Goal: Information Seeking & Learning: Learn about a topic

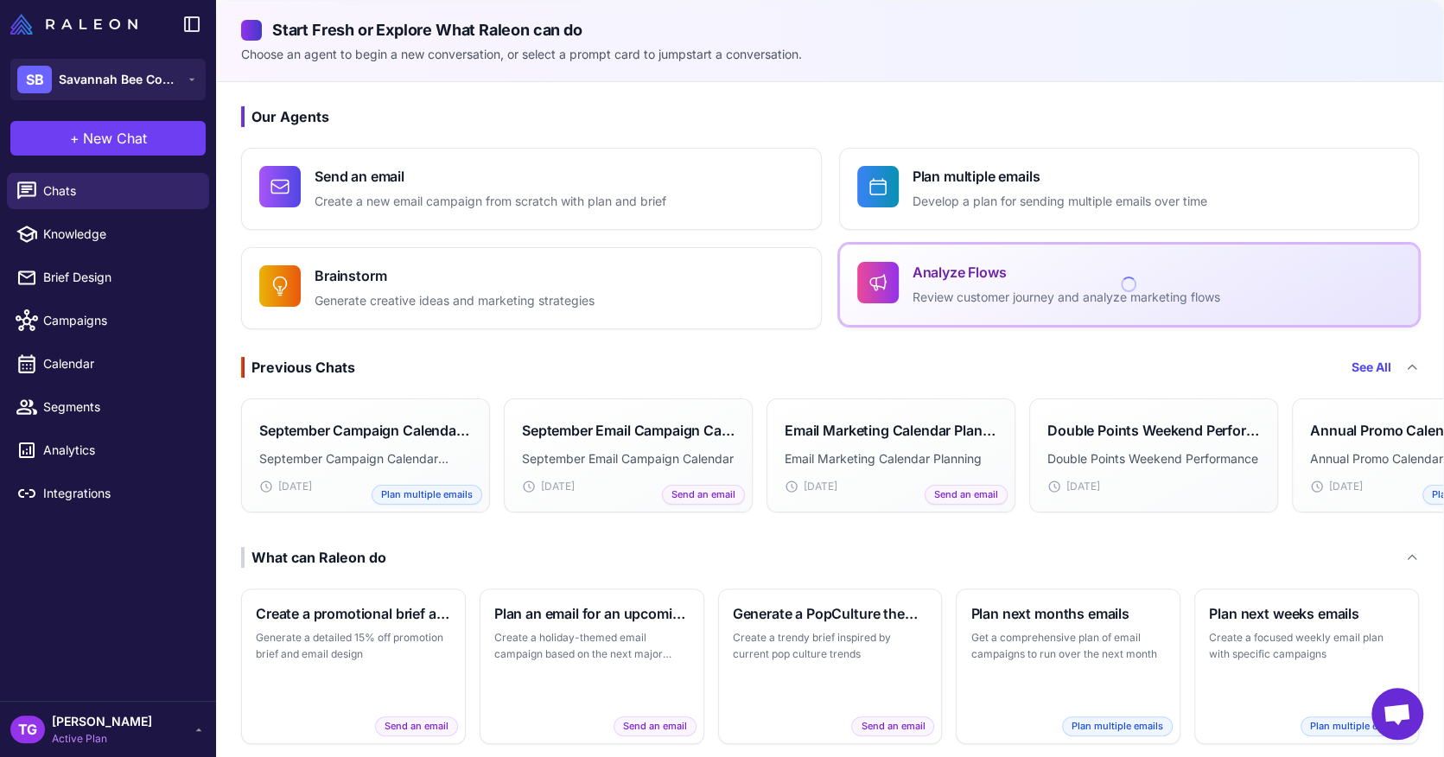
click at [993, 288] on p "Review customer journey and analyze marketing flows" at bounding box center [1066, 298] width 308 height 20
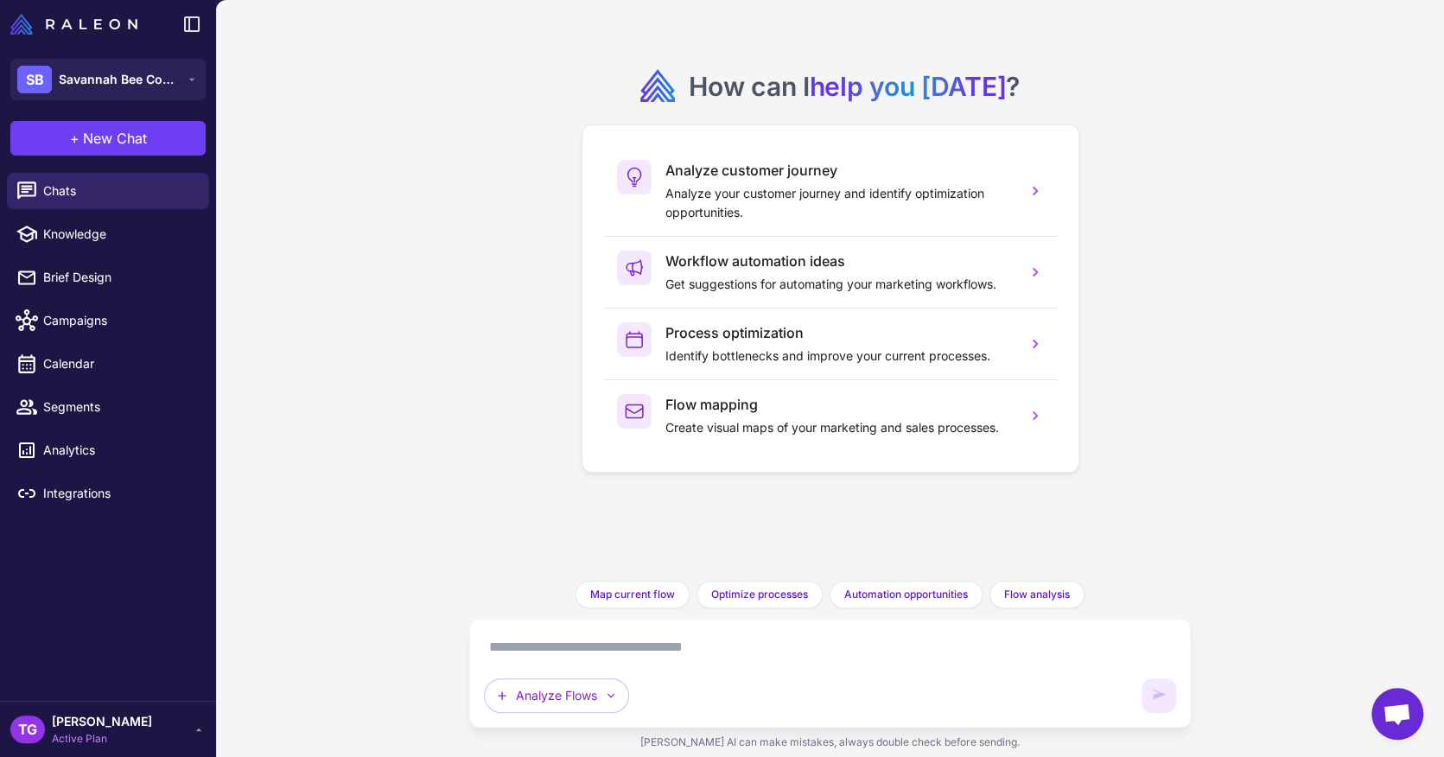
click at [665, 634] on textarea at bounding box center [830, 647] width 693 height 28
type textarea "**********"
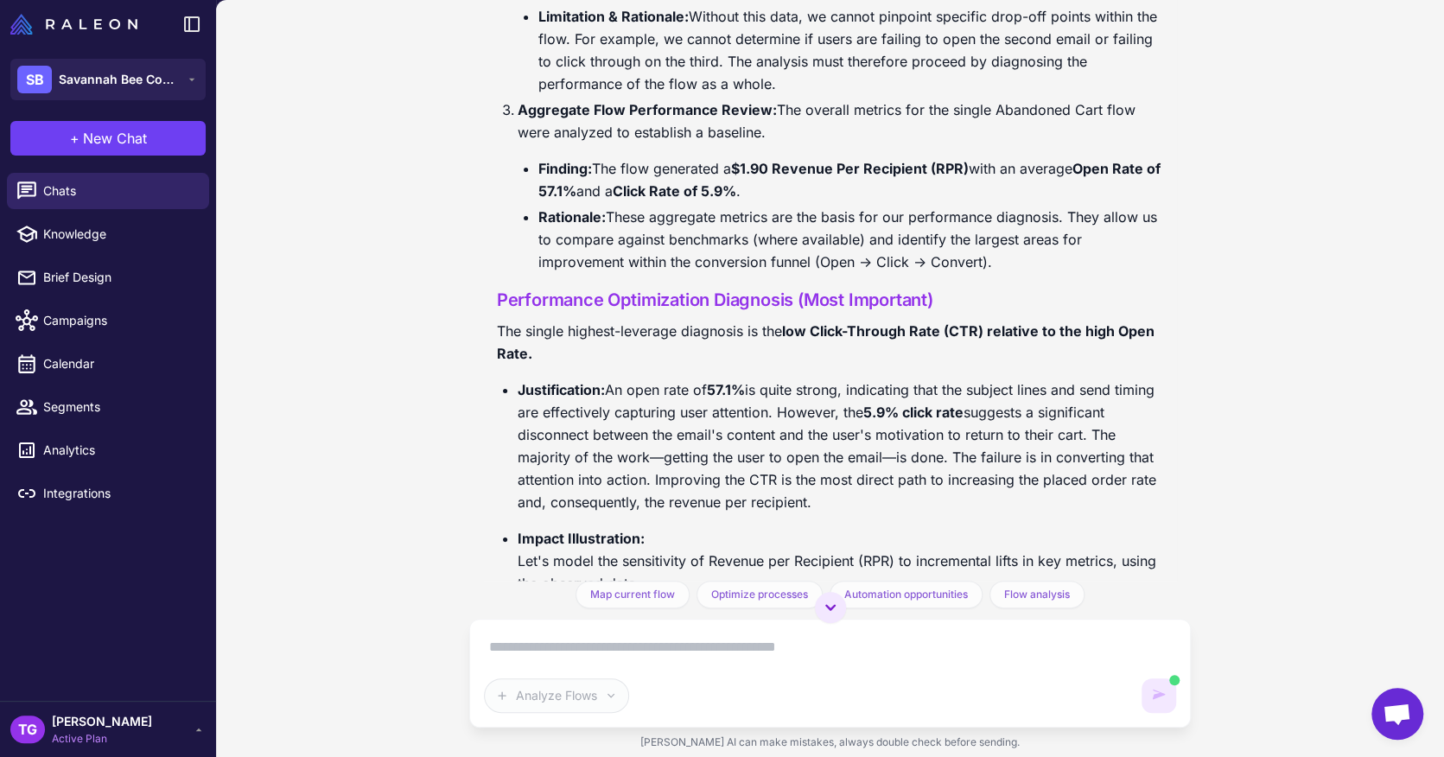
scroll to position [912, 0]
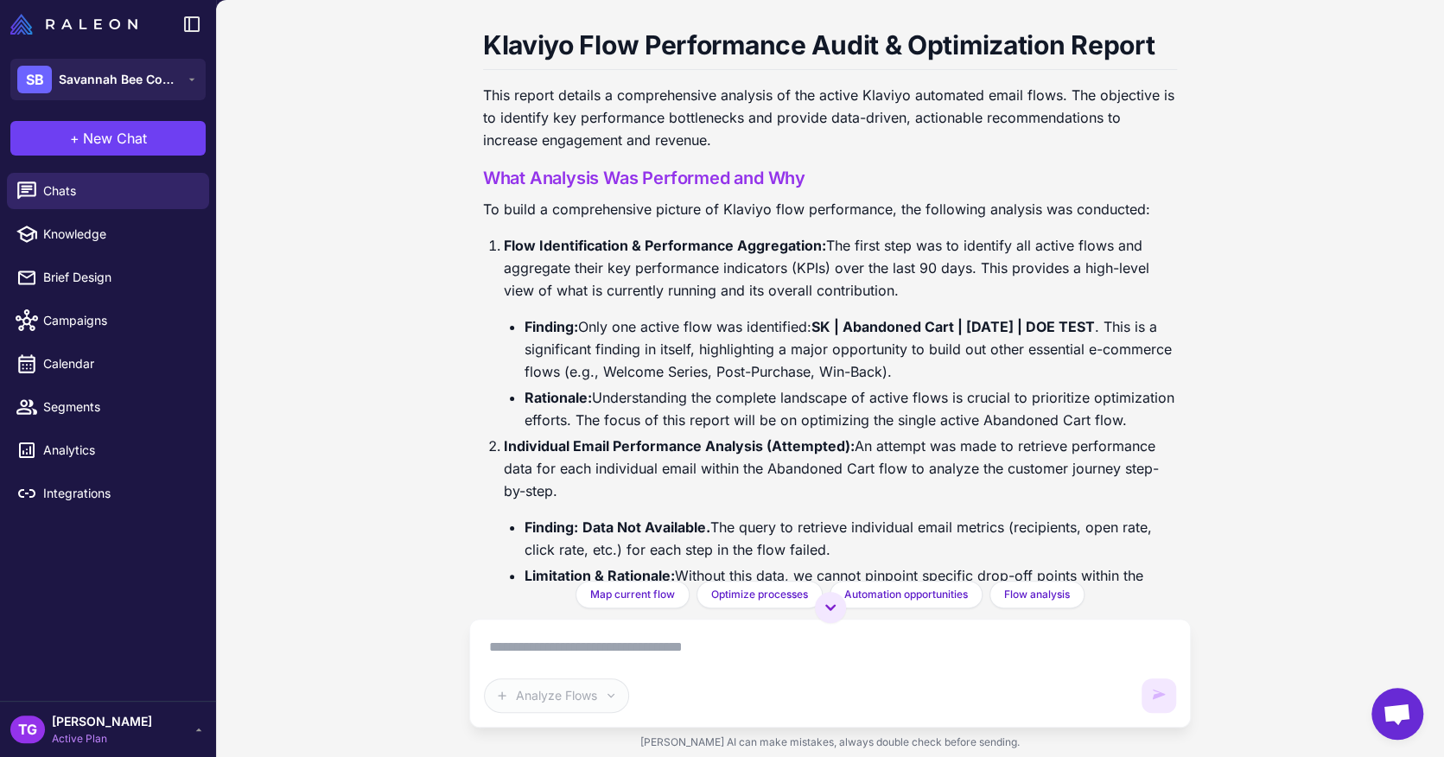
scroll to position [260, 0]
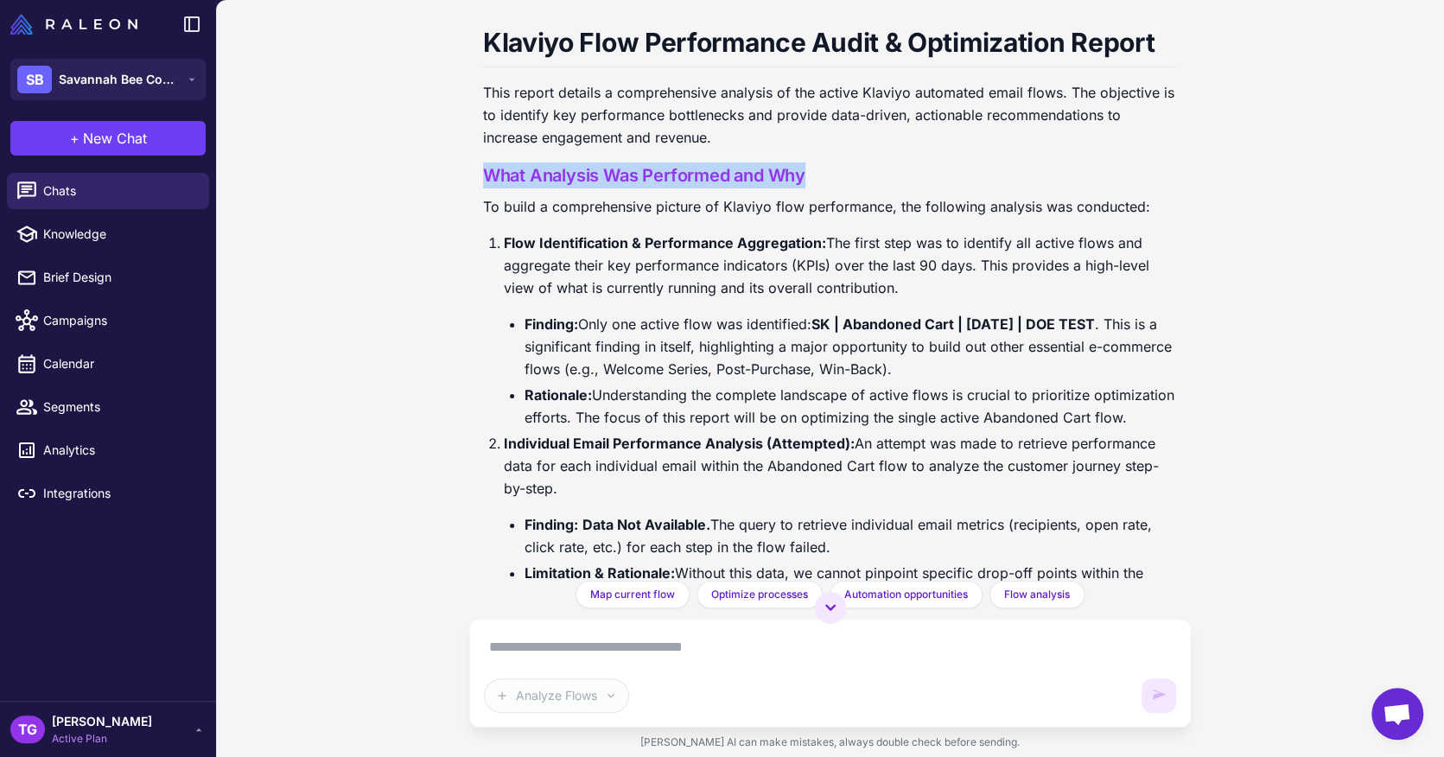
drag, startPoint x: 484, startPoint y: 175, endPoint x: 852, endPoint y: 175, distance: 368.0
click at [852, 175] on h3 "What Analysis Was Performed and Why" at bounding box center [830, 175] width 695 height 26
click at [815, 329] on li "Finding: Only one active flow was identified: SK | Abandoned Cart | [DATE] | DO…" at bounding box center [850, 346] width 653 height 67
drag, startPoint x: 815, startPoint y: 329, endPoint x: 1130, endPoint y: 329, distance: 315.3
click at [1130, 329] on li "Finding: Only one active flow was identified: SK | Abandoned Cart | [DATE] | DO…" at bounding box center [850, 346] width 653 height 67
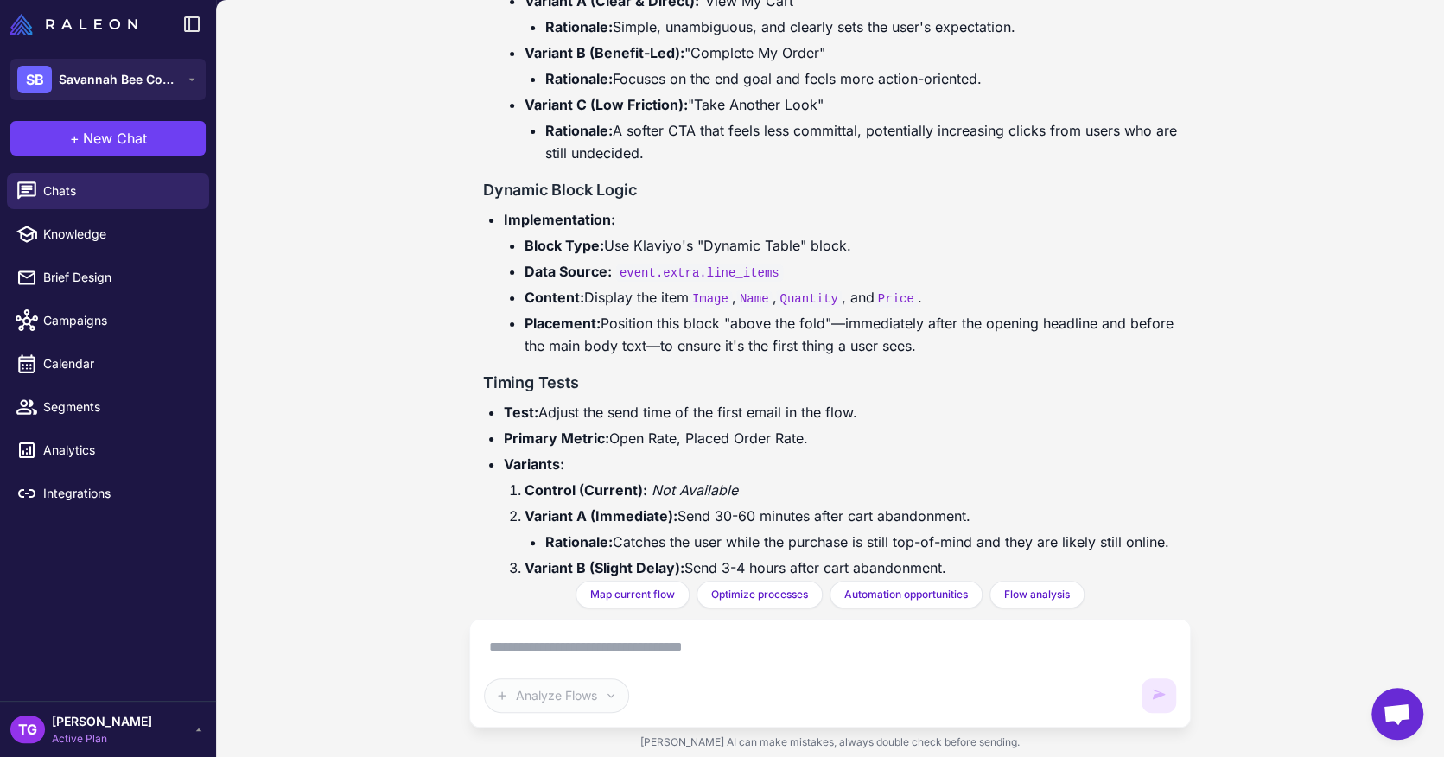
scroll to position [4623, 0]
